Goal: Navigation & Orientation: Find specific page/section

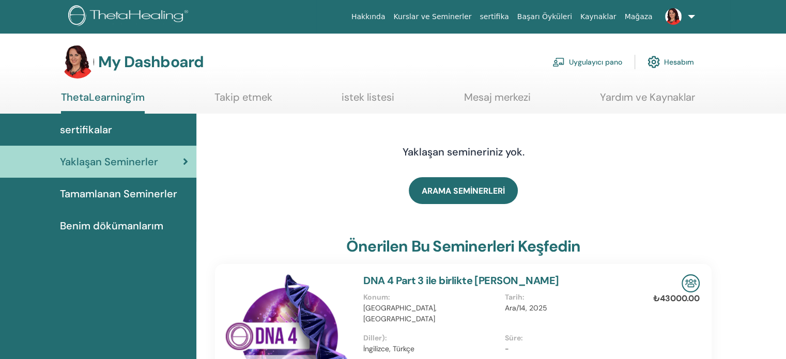
click at [142, 227] on span "Benim dökümanlarım" at bounding box center [111, 226] width 103 height 16
